Goal: Task Accomplishment & Management: Complete application form

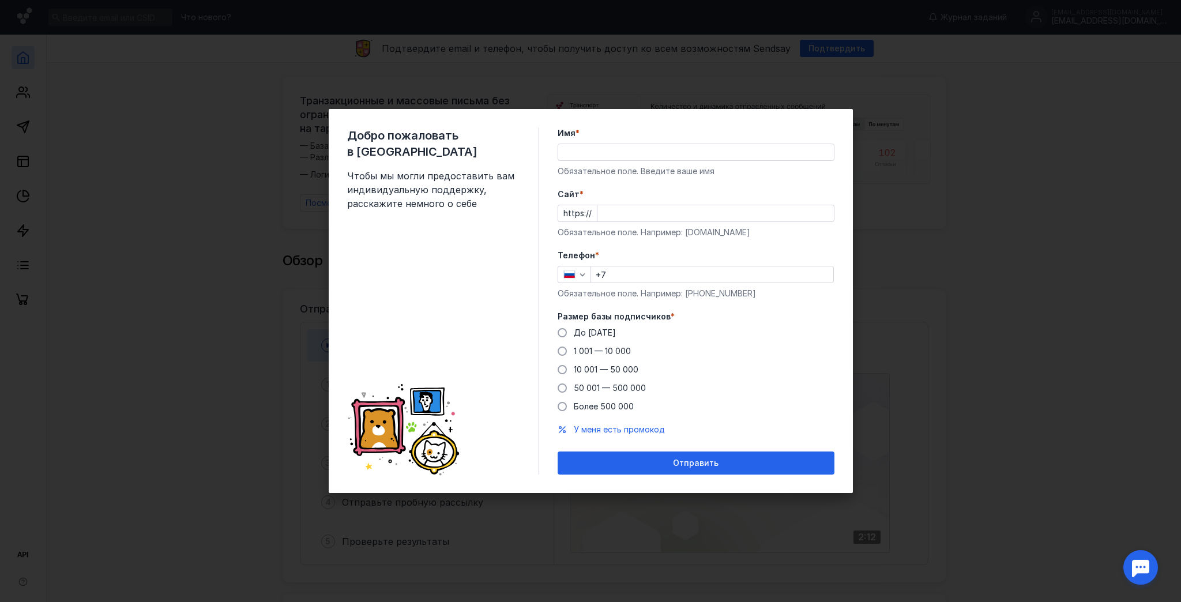
click at [599, 149] on input "Имя *" at bounding box center [696, 152] width 276 height 16
click at [487, 276] on div "Добро пожаловать в Sendsay Чтобы мы могли предоставить вам индивидуальную подде…" at bounding box center [443, 300] width 192 height 347
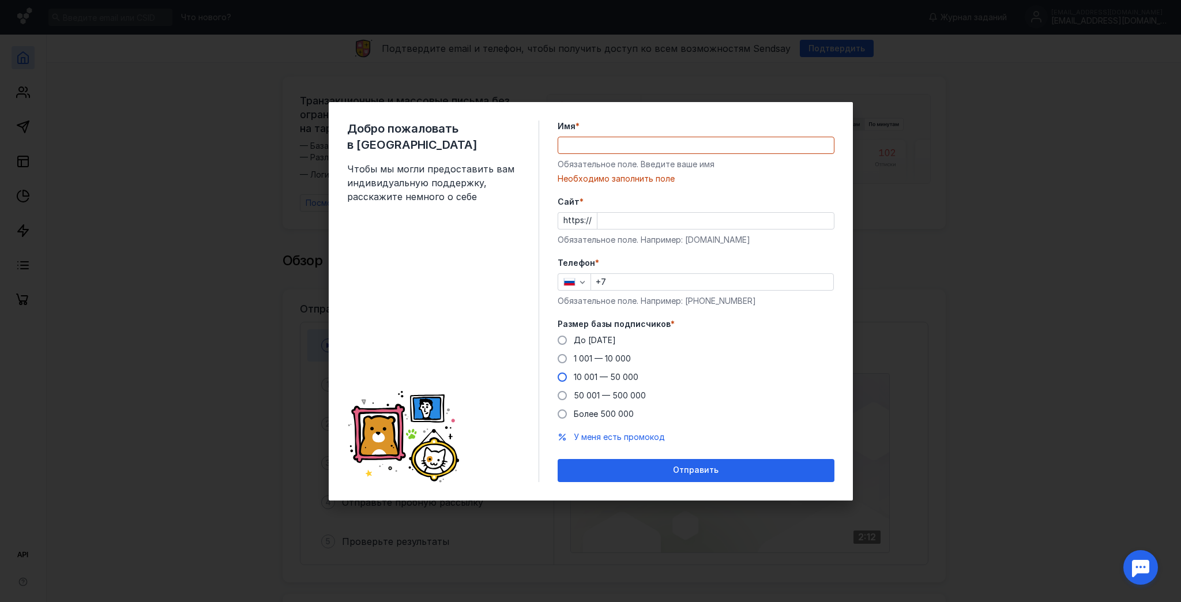
click at [564, 376] on span at bounding box center [562, 376] width 9 height 9
click at [0, 0] on input "10 001 — 50 000" at bounding box center [0, 0] width 0 height 0
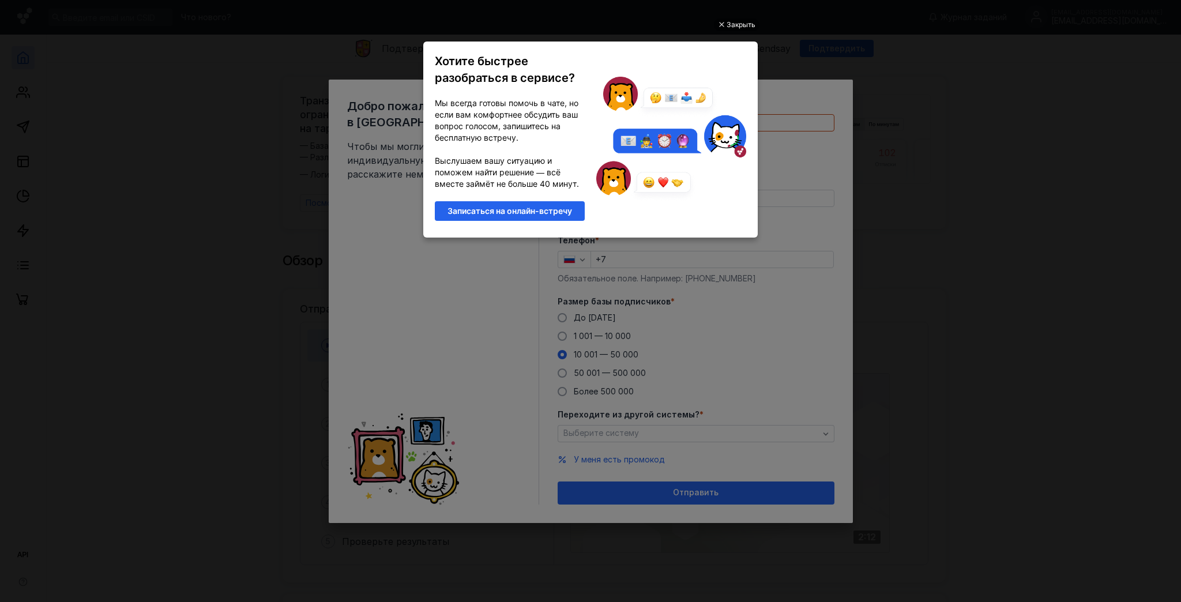
click at [589, 55] on div "Хотите быстрее разобраться в сервисе?" at bounding box center [509, 69] width 161 height 44
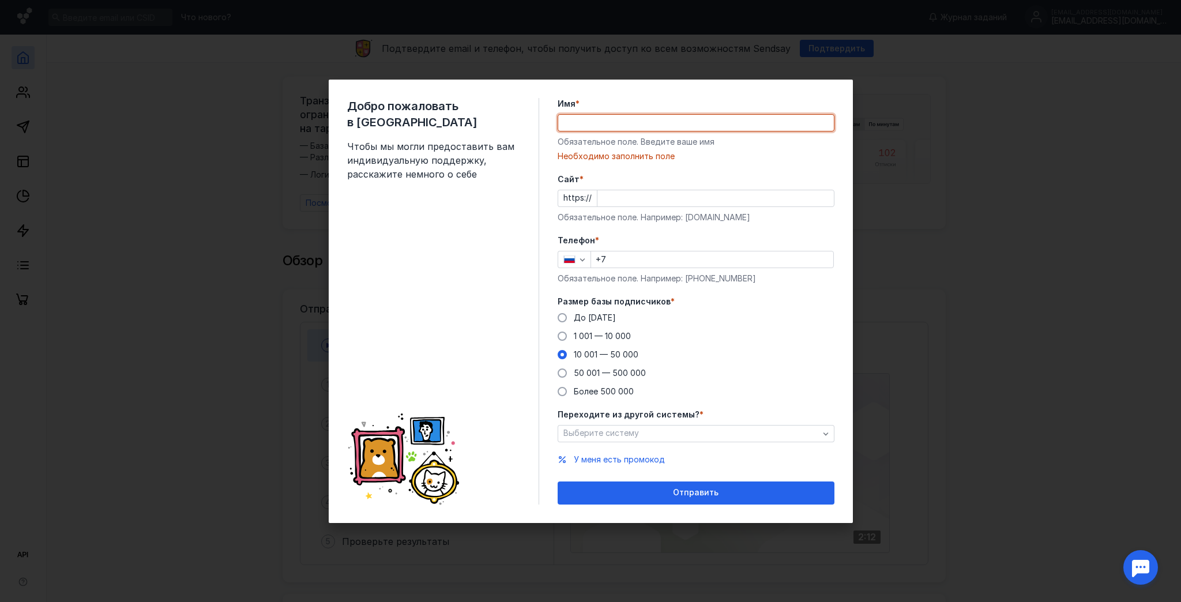
click at [613, 121] on input "Имя *" at bounding box center [696, 123] width 276 height 16
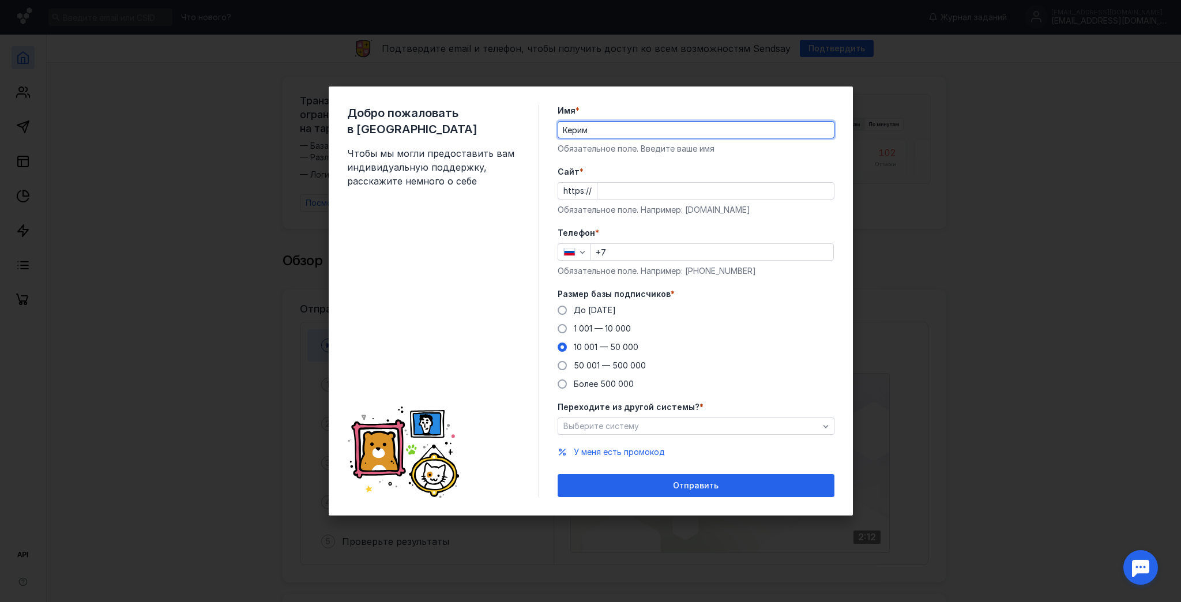
type input "Керим"
click at [464, 214] on div "Добро пожаловать в Sendsay Чтобы мы могли предоставить вам индивидуальную подде…" at bounding box center [443, 301] width 192 height 392
click at [627, 190] on input "Cайт *" at bounding box center [715, 191] width 236 height 16
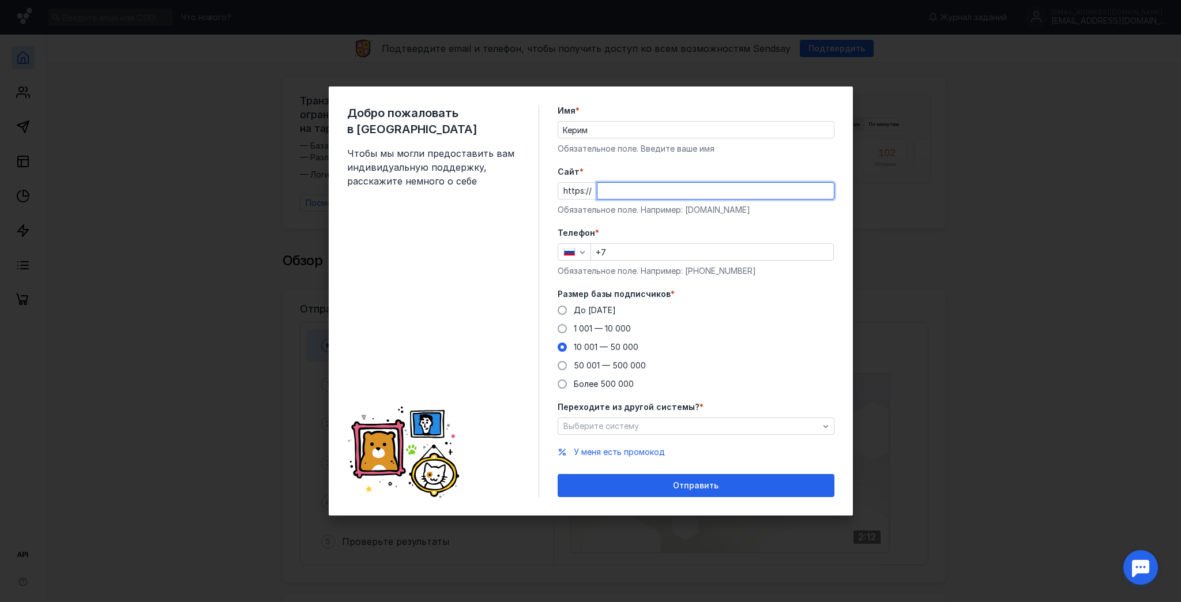
type input "щ"
type input "[DOMAIN_NAME]"
click at [637, 246] on input "+7" at bounding box center [712, 252] width 242 height 16
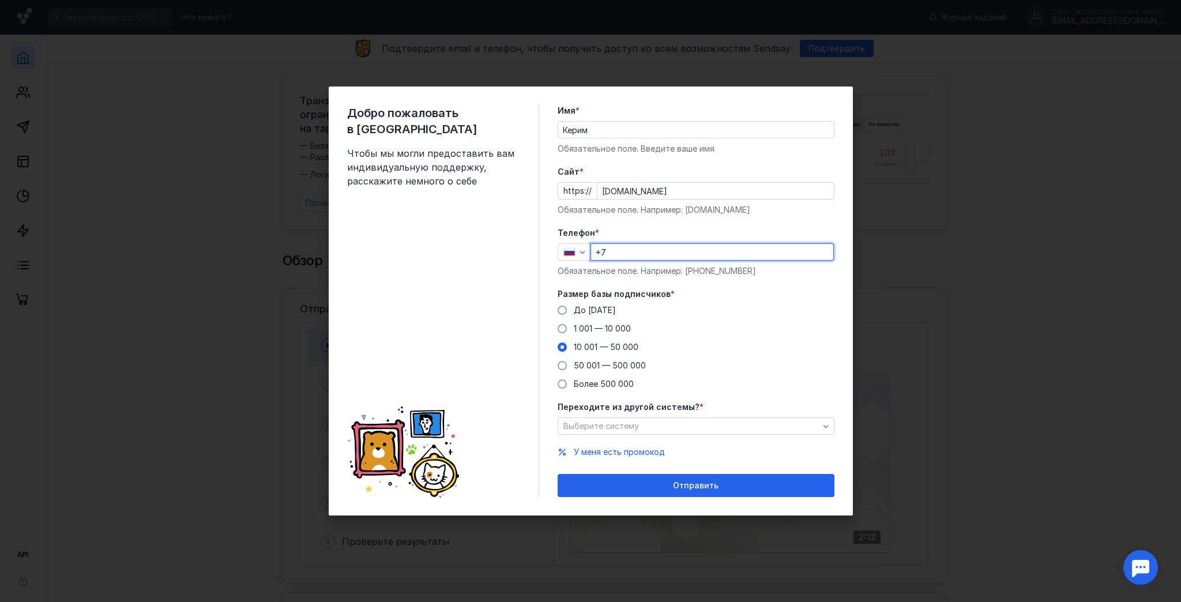
type input "[PHONE_NUMBER]"
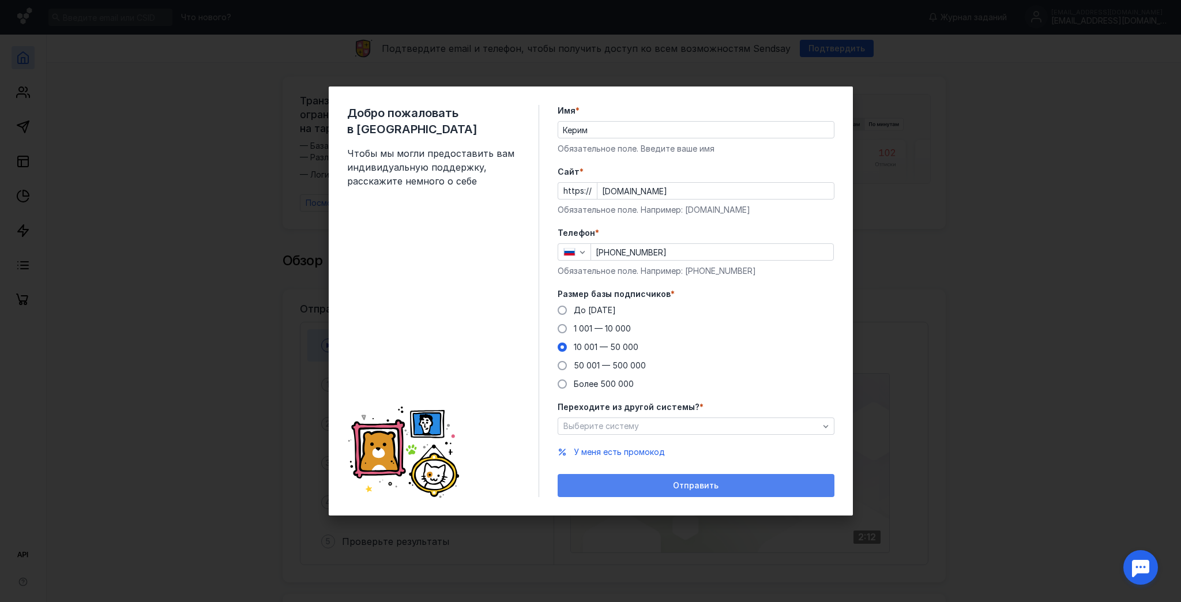
click at [691, 484] on span "Отправить" at bounding box center [696, 486] width 46 height 10
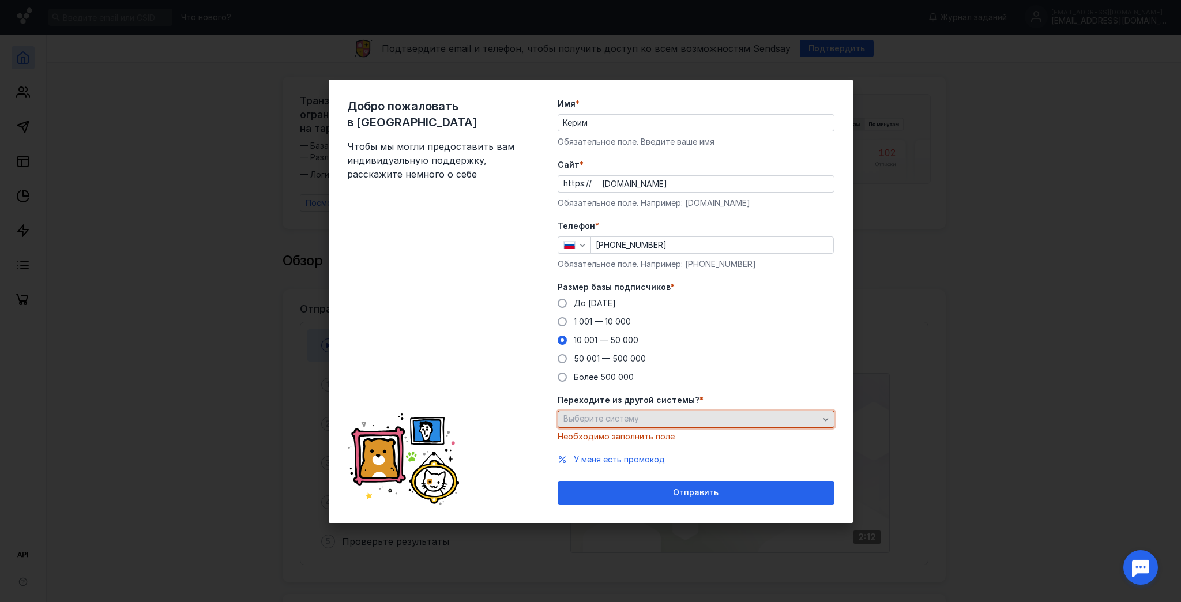
click at [821, 415] on icon "button" at bounding box center [825, 419] width 9 height 9
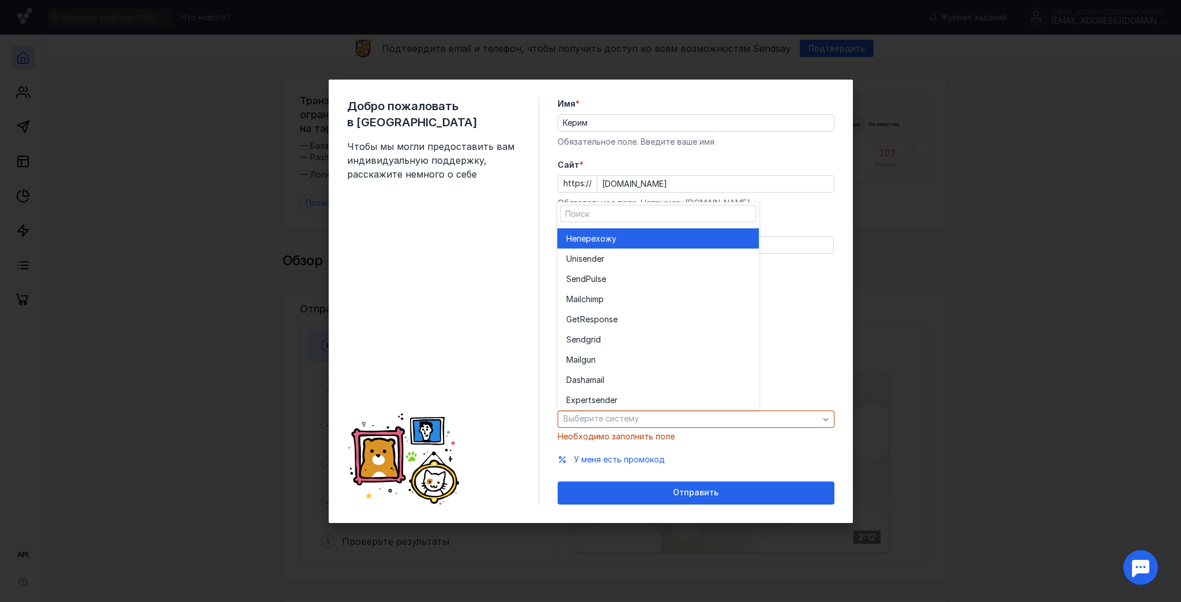
click at [608, 242] on span "перехожу" at bounding box center [597, 239] width 40 height 12
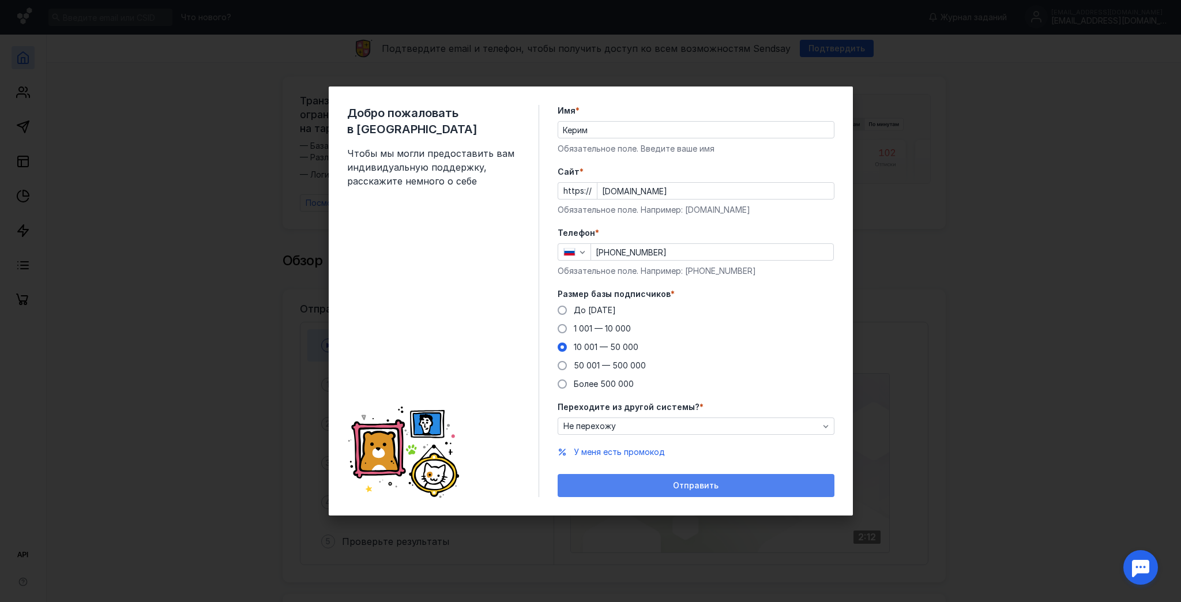
click at [699, 484] on span "Отправить" at bounding box center [696, 486] width 46 height 10
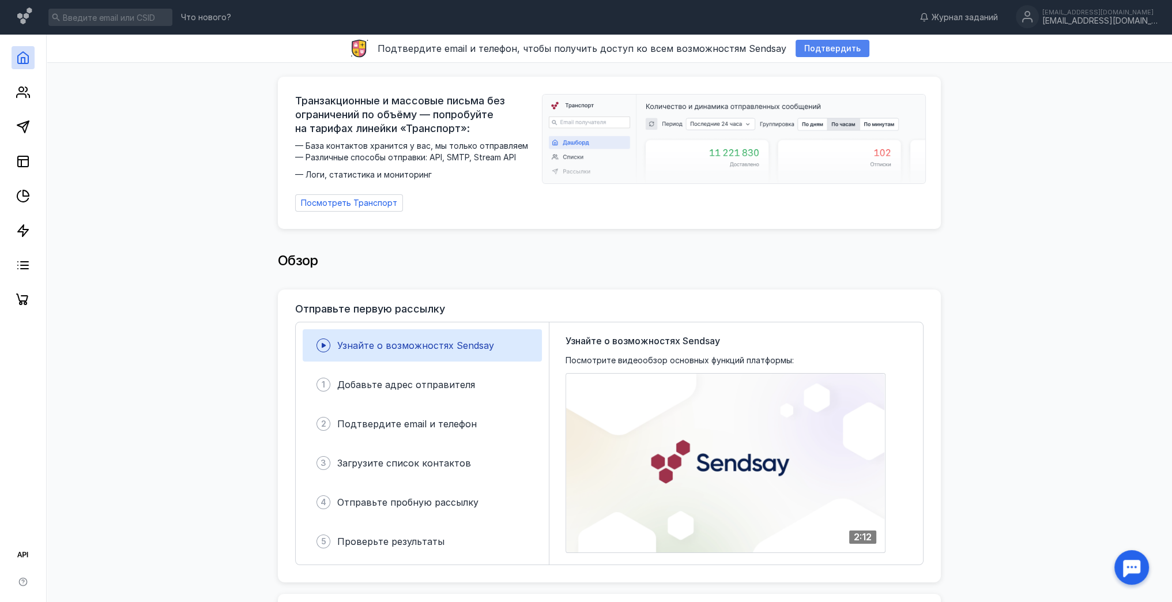
click at [835, 50] on span "Подтвердить" at bounding box center [832, 49] width 57 height 10
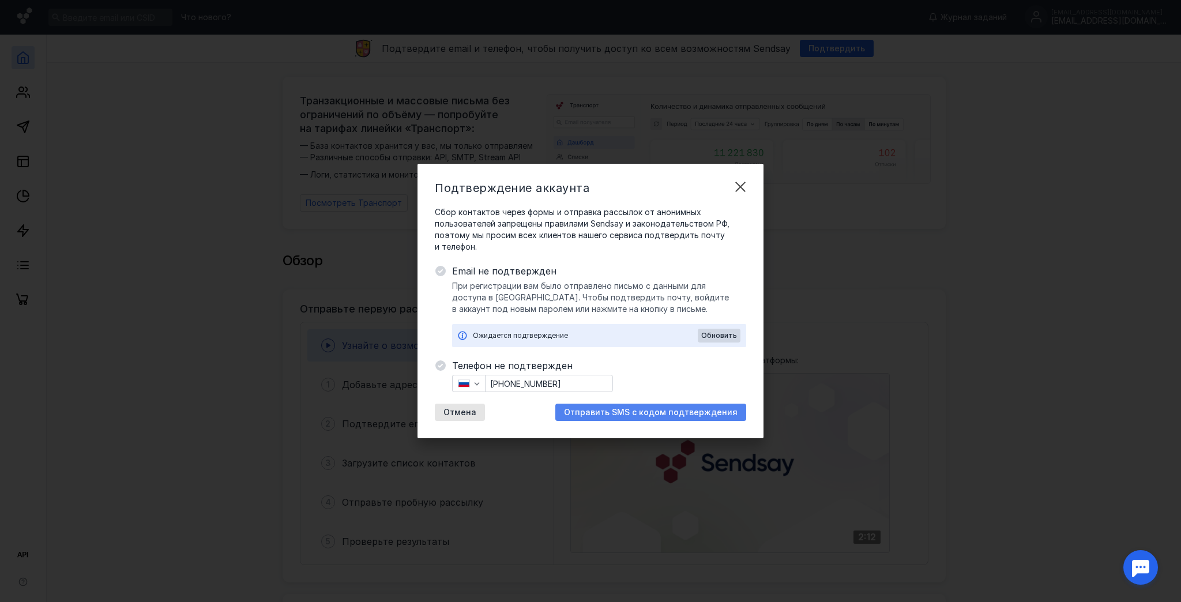
click at [621, 411] on span "Отправить SMS с кодом подтверждения" at bounding box center [651, 413] width 174 height 10
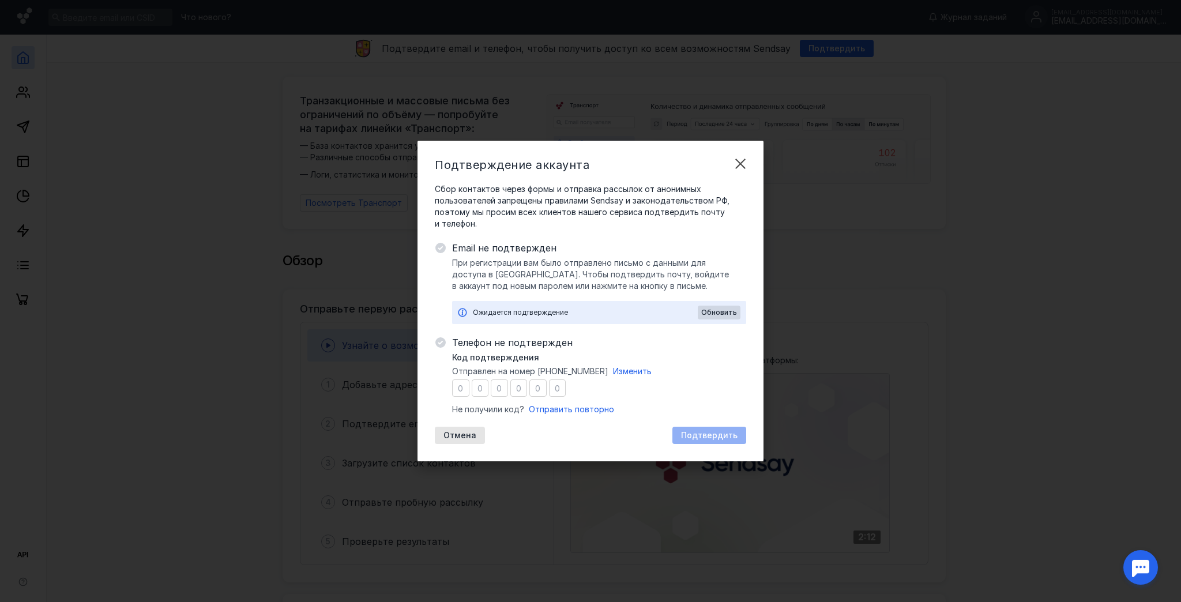
type input "2"
type input "7"
type input "4"
type input "5"
type input "2"
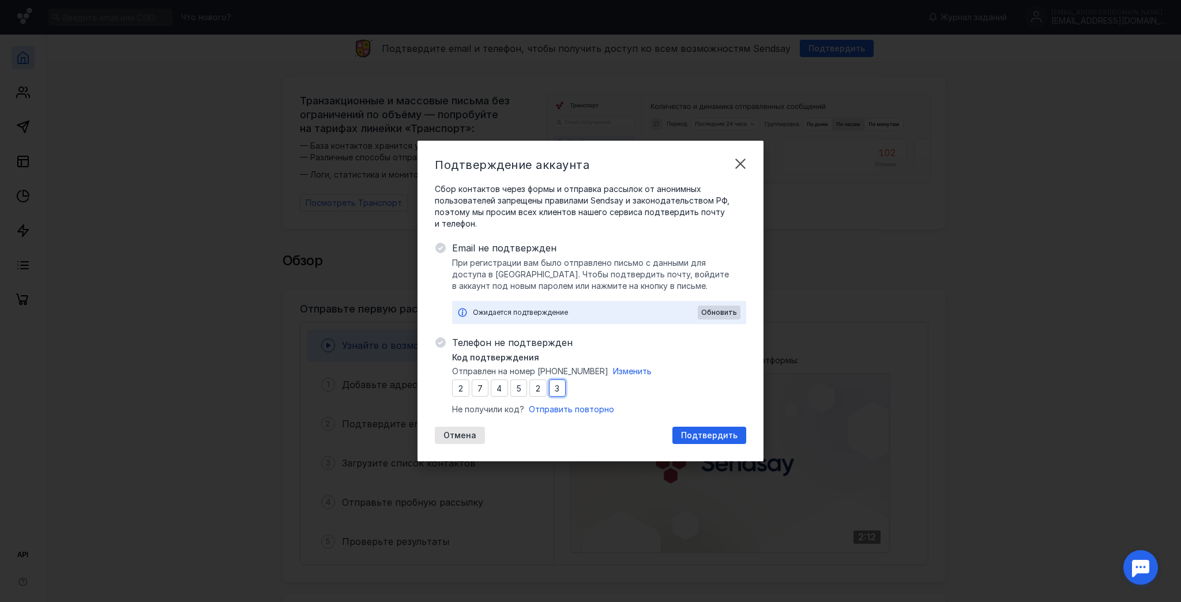
type input "3"
click at [713, 307] on div "Обновить" at bounding box center [719, 313] width 43 height 14
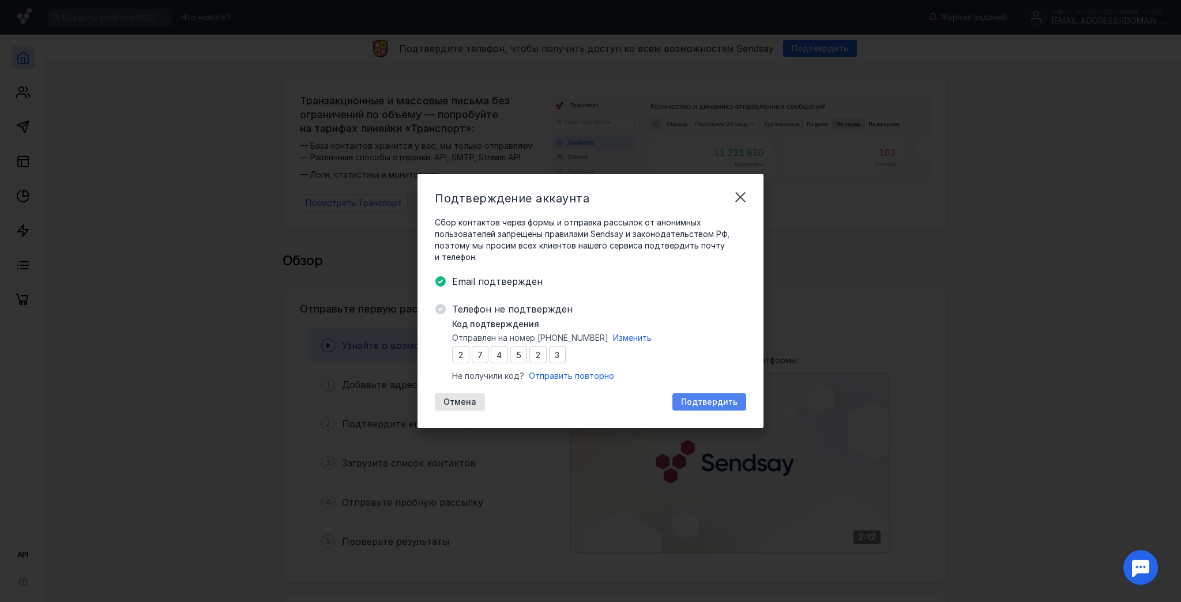
click at [708, 404] on span "Подтвердить" at bounding box center [709, 402] width 57 height 10
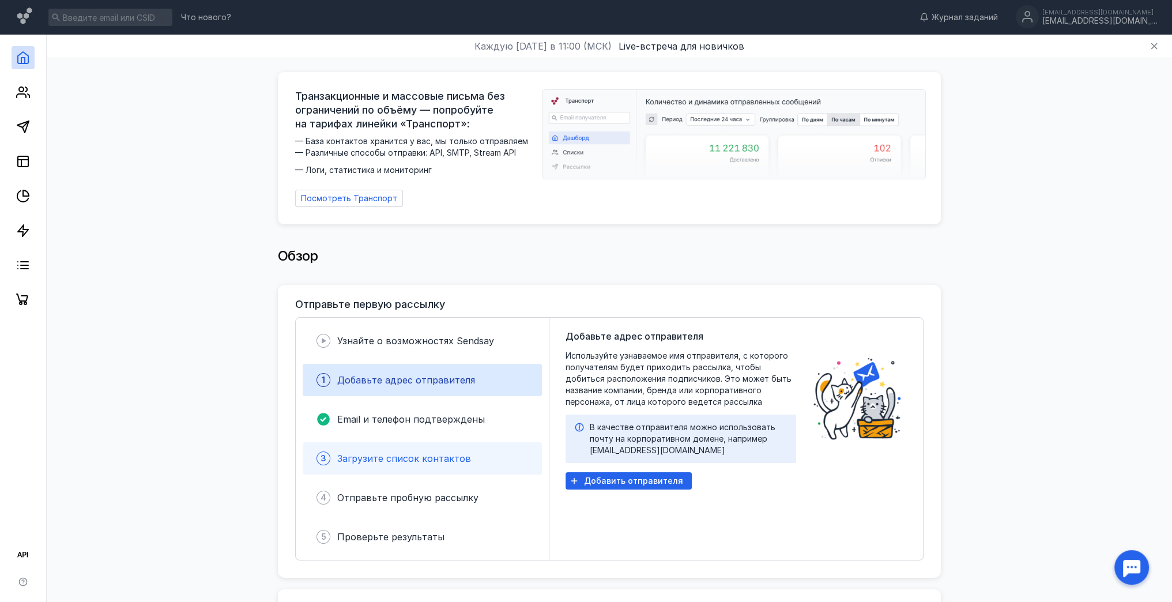
click at [401, 459] on div "3 Загрузите список контактов" at bounding box center [422, 458] width 239 height 32
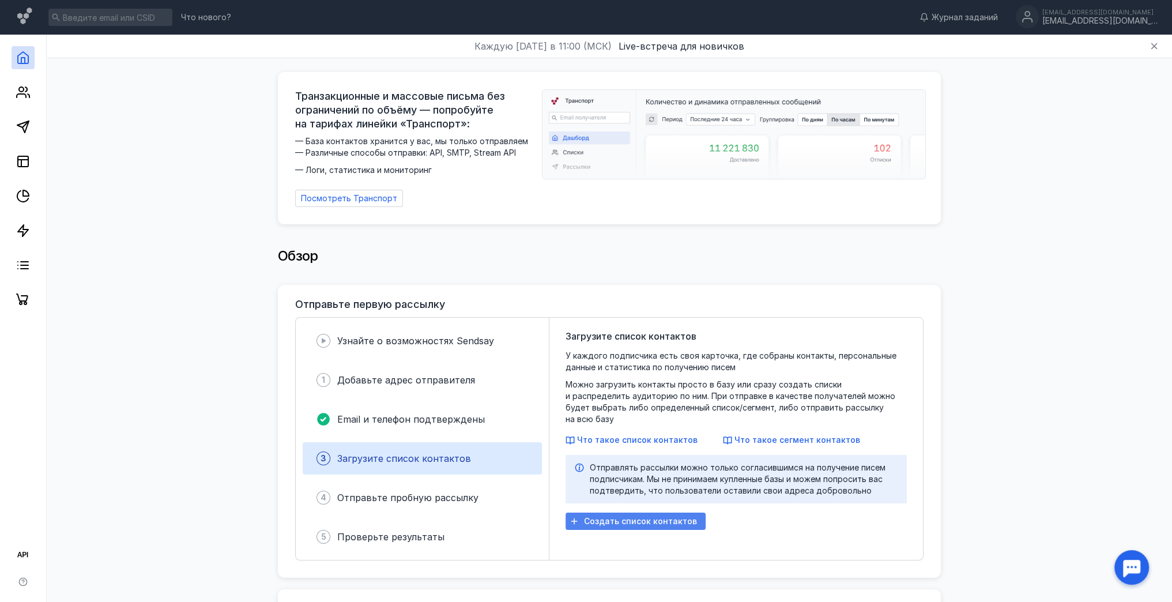
click at [657, 517] on span "Создать список контактов" at bounding box center [640, 522] width 113 height 10
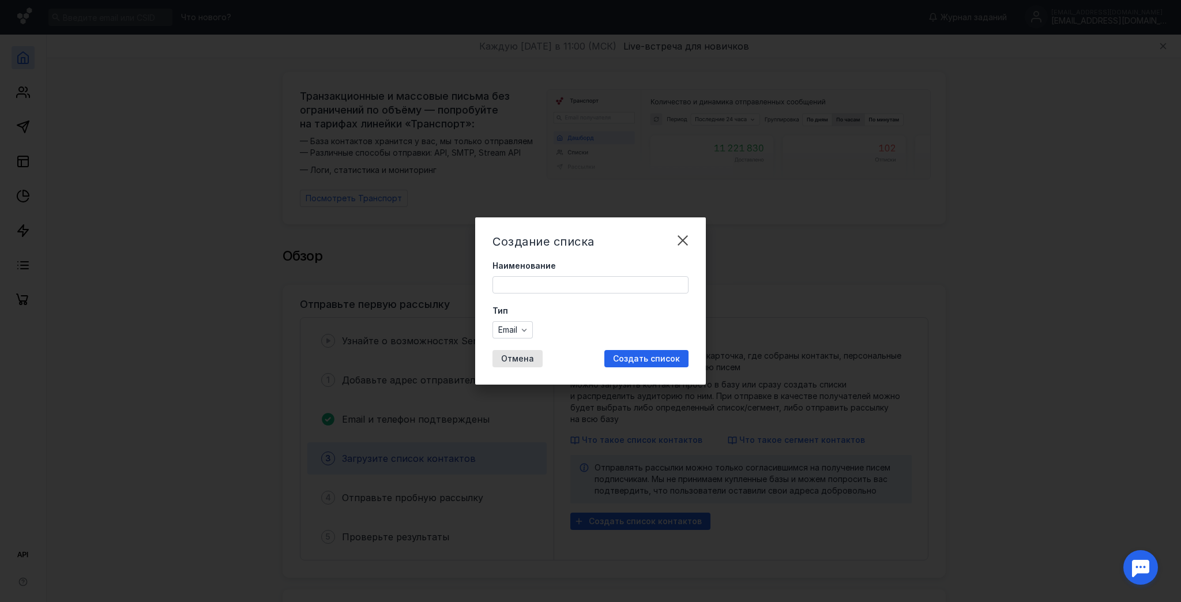
click at [558, 285] on input "Наименование" at bounding box center [590, 285] width 195 height 16
click at [558, 284] on input "Наименование" at bounding box center [590, 285] width 195 height 16
type input "Exfcnybrb"
